Goal: Information Seeking & Learning: Learn about a topic

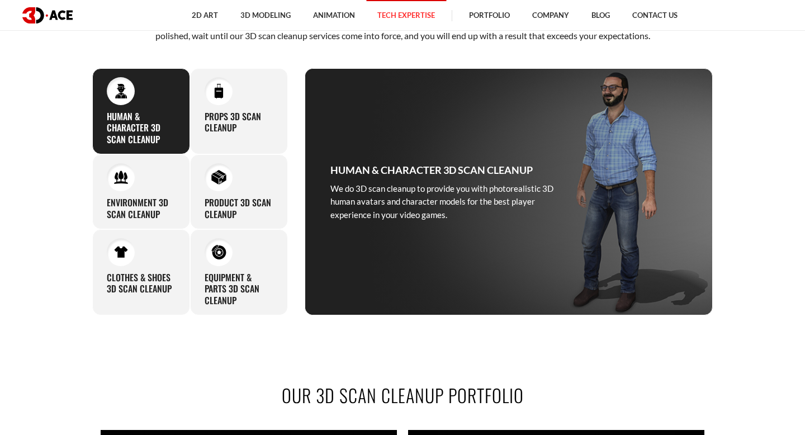
scroll to position [526, 0]
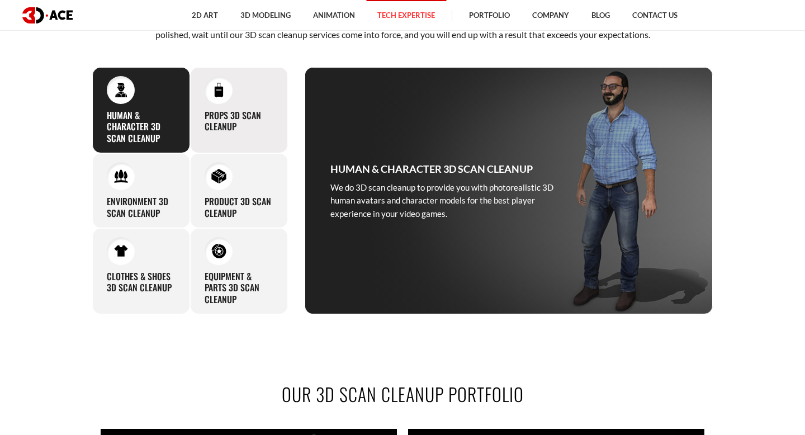
click at [230, 103] on div "Props 3D Scan Cleanup Entrust us with your raw 3D scan of props, and you will n…" at bounding box center [239, 110] width 98 height 86
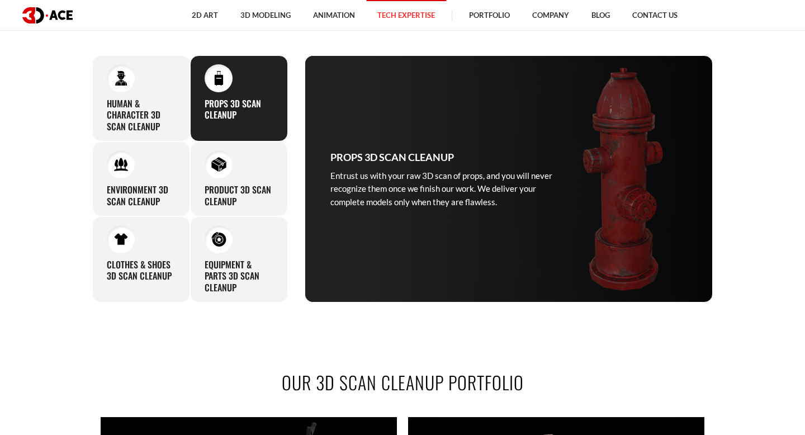
scroll to position [540, 0]
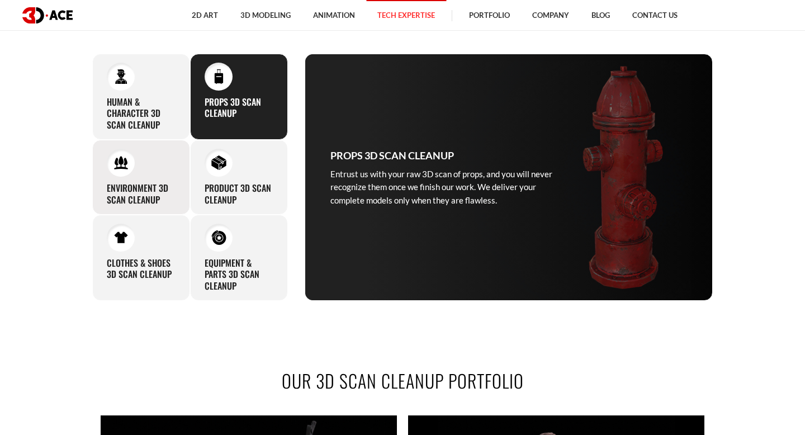
click at [155, 163] on div "Environment 3D Scan Cleanup Our expertise in 3D modeling and mastery of 3D clea…" at bounding box center [141, 177] width 98 height 75
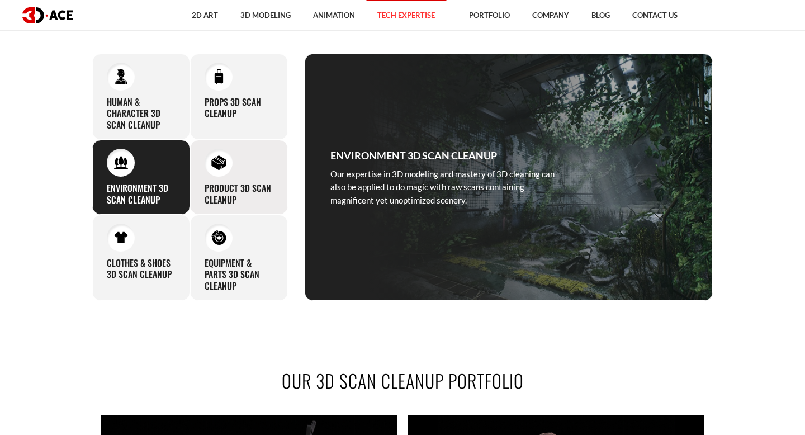
click at [210, 182] on h3 "Product 3D Scan Cleanup" at bounding box center [238, 193] width 69 height 23
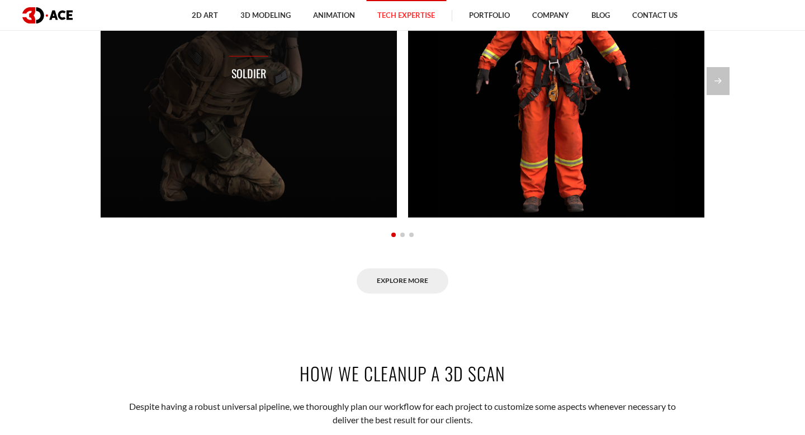
scroll to position [1005, 0]
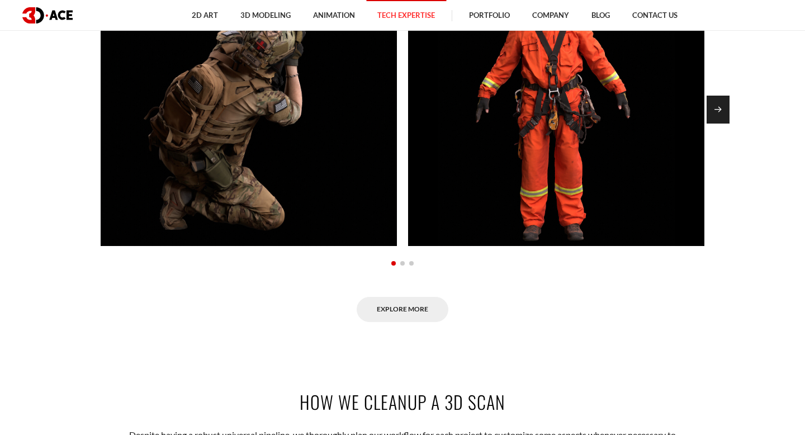
click at [726, 102] on div "Next slide" at bounding box center [717, 110] width 23 height 28
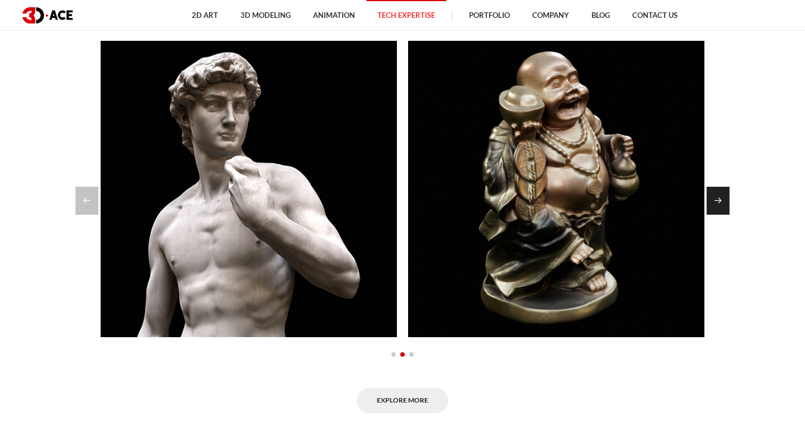
scroll to position [908, 0]
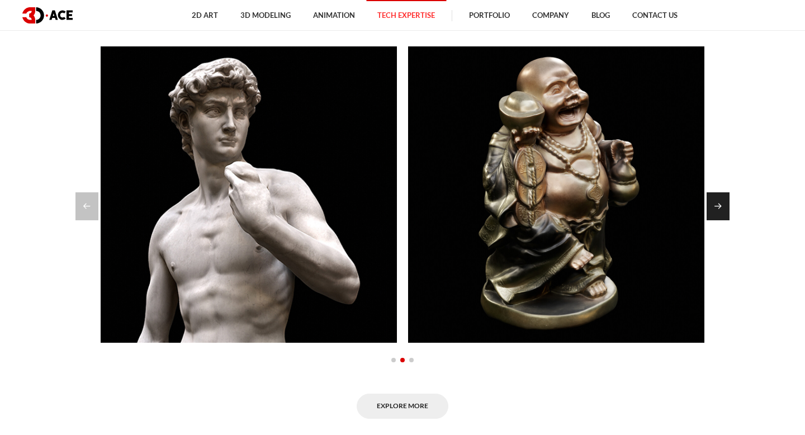
click at [715, 214] on div "Next slide" at bounding box center [717, 206] width 23 height 28
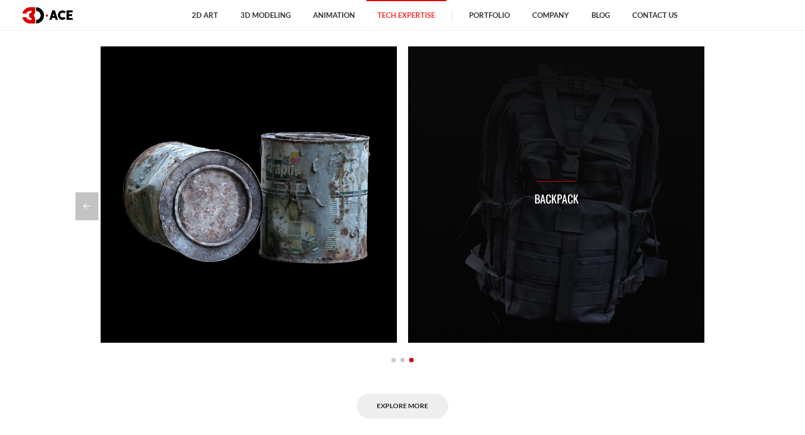
click at [565, 211] on div "Backpack" at bounding box center [556, 194] width 296 height 296
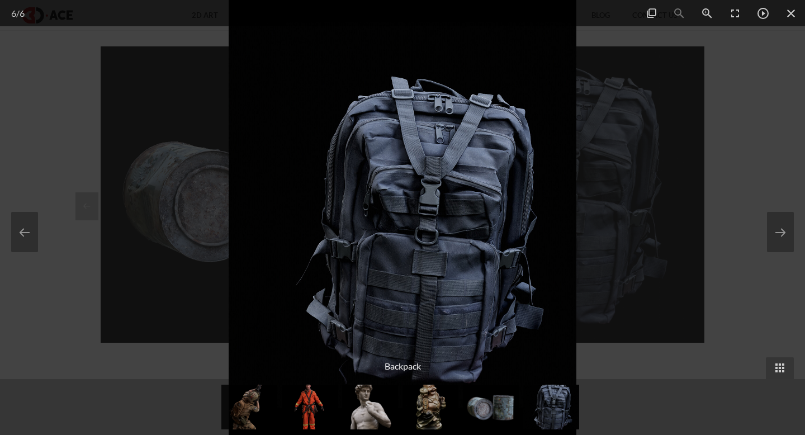
click at [737, 105] on div at bounding box center [402, 217] width 805 height 435
click at [788, 16] on span at bounding box center [791, 13] width 28 height 26
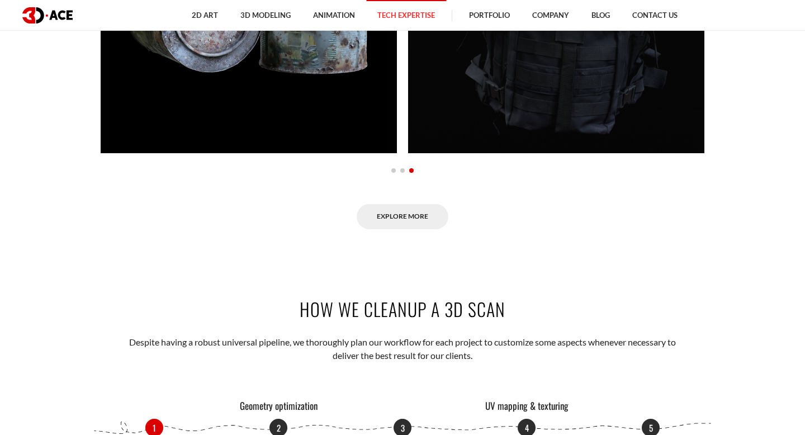
scroll to position [1102, 0]
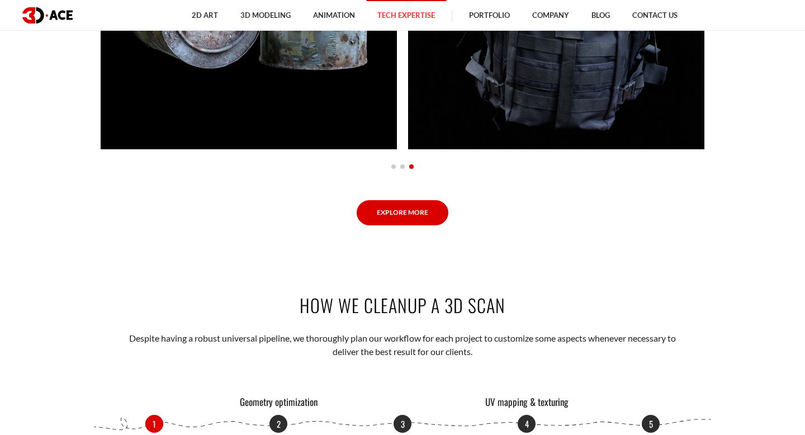
click at [385, 210] on link "Explore More" at bounding box center [402, 212] width 92 height 25
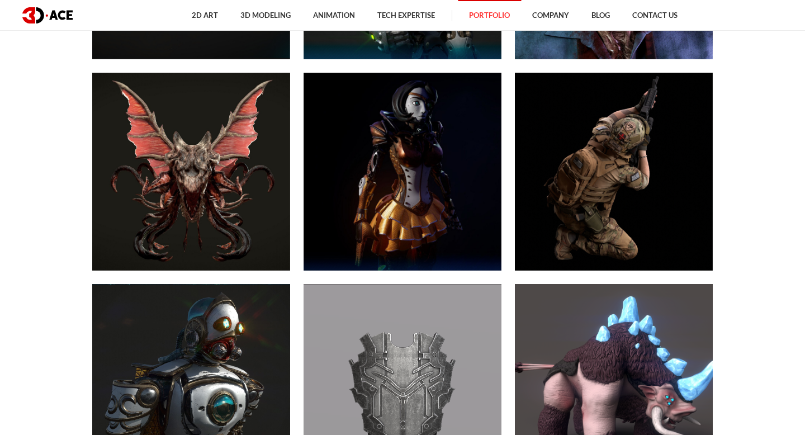
scroll to position [982, 0]
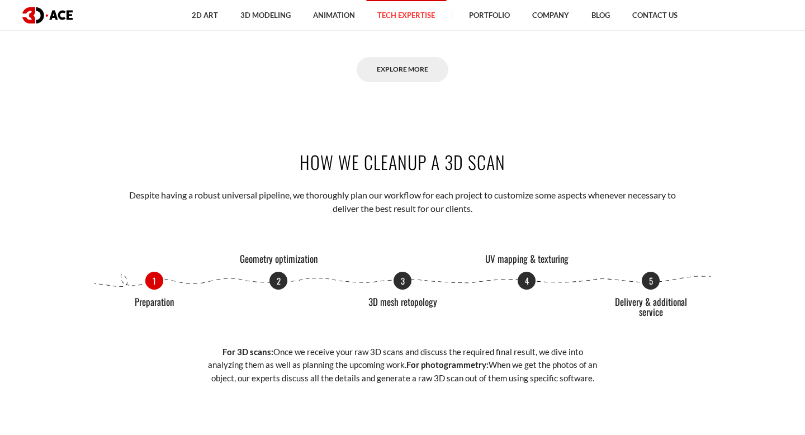
scroll to position [1244, 0]
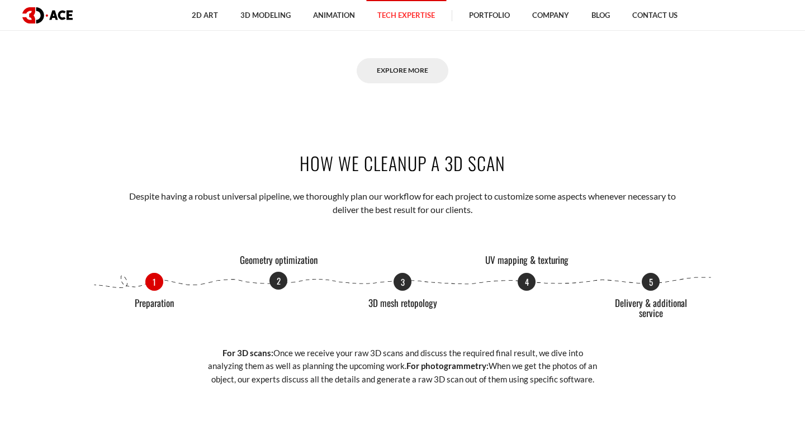
click at [280, 277] on p "2" at bounding box center [278, 281] width 18 height 18
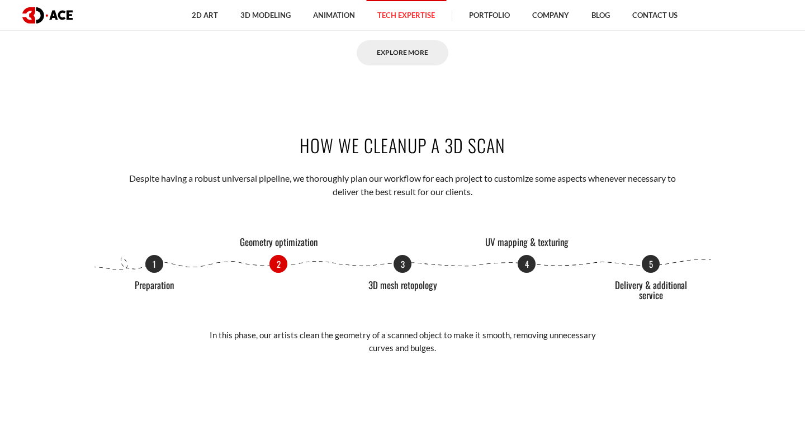
scroll to position [1262, 0]
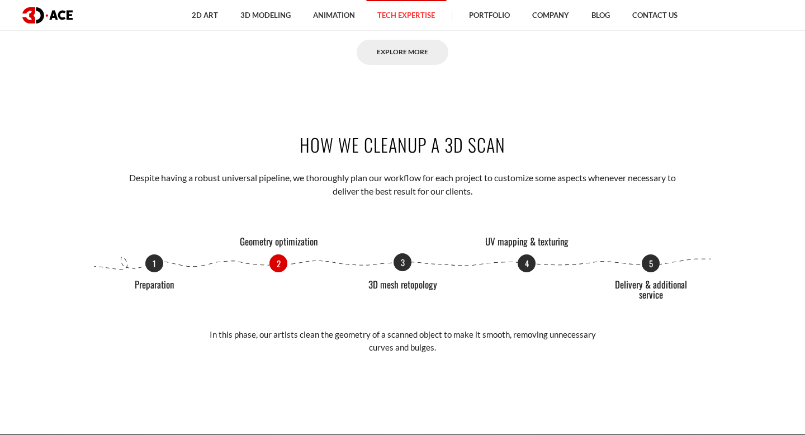
click at [403, 267] on p "3" at bounding box center [402, 262] width 18 height 18
click at [282, 259] on p "2" at bounding box center [278, 262] width 18 height 18
click at [408, 261] on p "3" at bounding box center [402, 262] width 18 height 18
click at [531, 259] on p "4" at bounding box center [526, 262] width 18 height 18
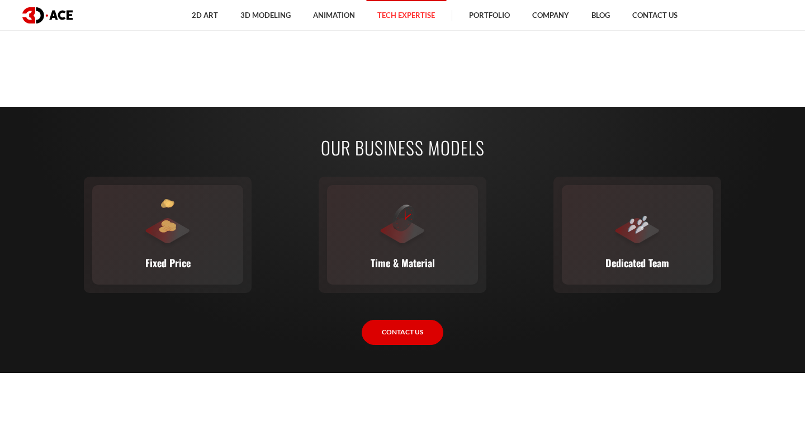
scroll to position [1614, 0]
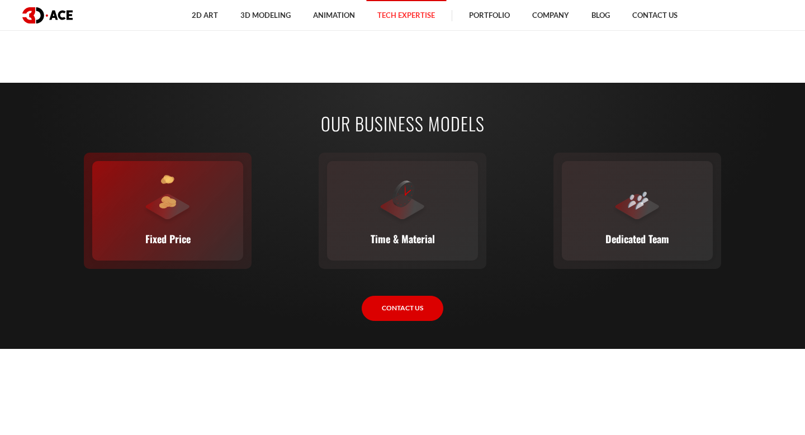
click at [142, 182] on div at bounding box center [167, 200] width 50 height 50
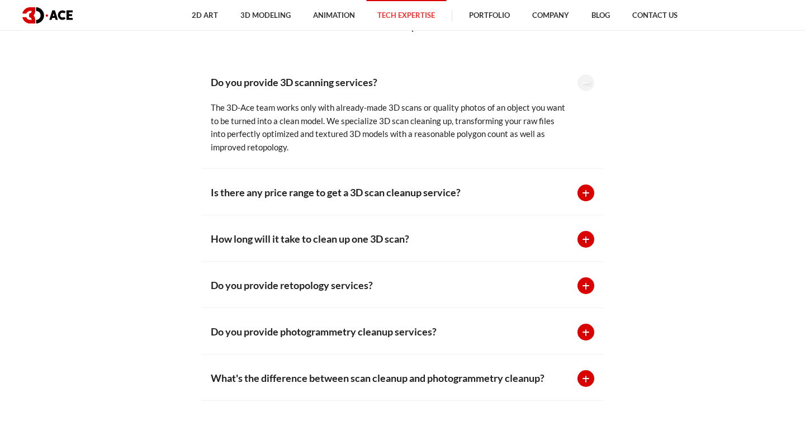
scroll to position [2862, 0]
